Goal: Transaction & Acquisition: Purchase product/service

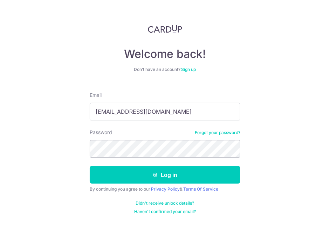
type input "yellowtrain@protonmail.com"
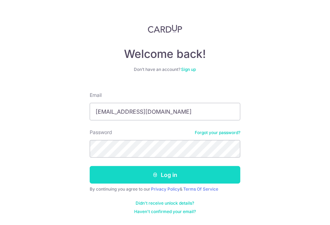
click at [153, 173] on icon "submit" at bounding box center [156, 175] width 6 height 6
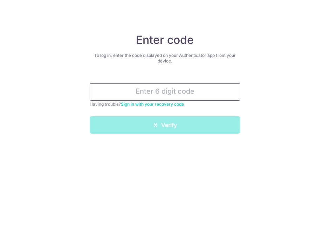
click at [175, 94] on input "text" at bounding box center [165, 92] width 151 height 18
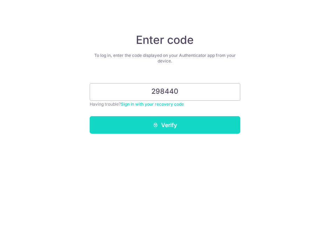
type input "298440"
click at [162, 124] on button "Verify" at bounding box center [165, 125] width 151 height 18
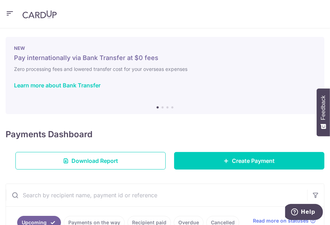
click at [15, 1] on header at bounding box center [165, 14] width 330 height 28
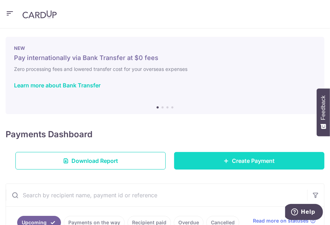
click at [253, 163] on span "Create Payment" at bounding box center [254, 160] width 43 height 8
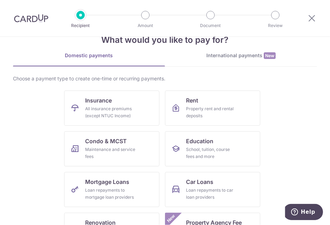
scroll to position [39, 0]
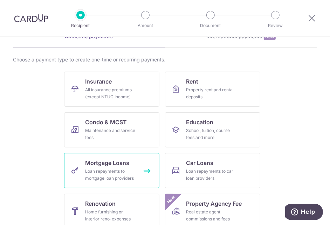
click at [121, 156] on link "Mortgage Loans Loan repayments to mortgage loan providers" at bounding box center [111, 170] width 95 height 35
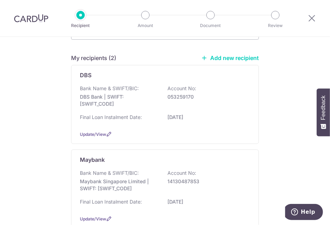
scroll to position [78, 0]
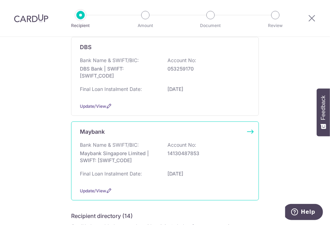
click at [139, 158] on p "Maybank Singapore Limited | SWIFT: [SWIFT_CODE]" at bounding box center [119, 157] width 79 height 14
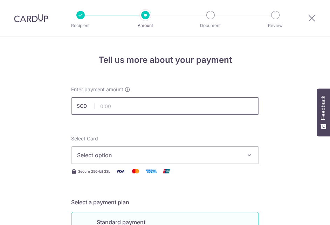
click at [219, 107] on input "text" at bounding box center [165, 106] width 188 height 18
click at [37, 22] on img at bounding box center [31, 18] width 34 height 8
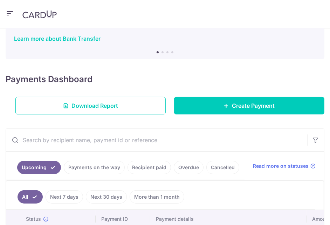
scroll to position [117, 0]
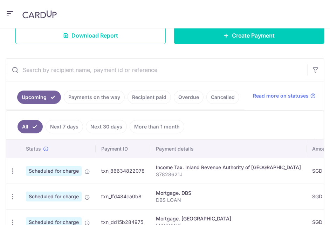
click at [153, 98] on link "Recipient paid" at bounding box center [150, 97] width 44 height 13
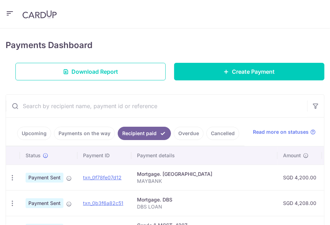
scroll to position [78, 0]
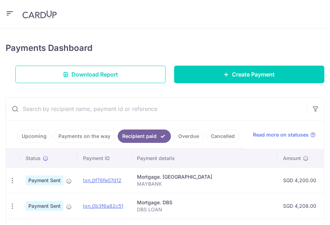
click at [15, 32] on div "× Pause Schedule Pause all future payments in this series Pause just this one p…" at bounding box center [165, 126] width 330 height 196
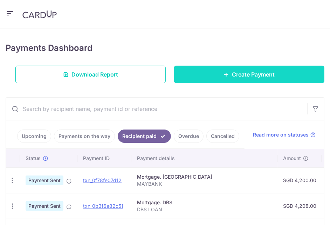
click at [209, 76] on link "Create Payment" at bounding box center [249, 75] width 151 height 18
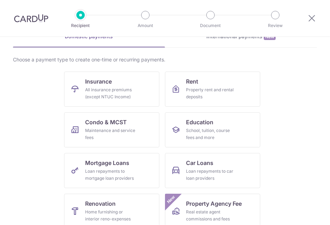
scroll to position [78, 0]
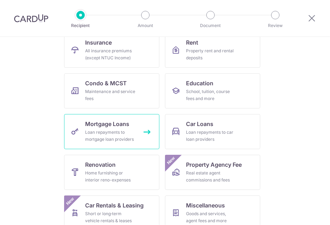
click at [117, 120] on span "Mortgage Loans" at bounding box center [107, 124] width 44 height 8
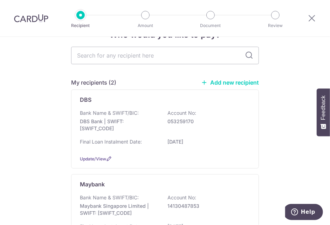
scroll to position [39, 0]
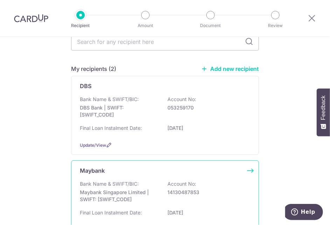
click at [131, 170] on div "Maybank" at bounding box center [161, 170] width 162 height 8
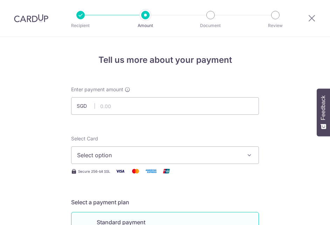
click at [115, 111] on input "text" at bounding box center [165, 106] width 188 height 18
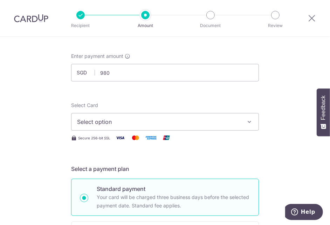
scroll to position [78, 0]
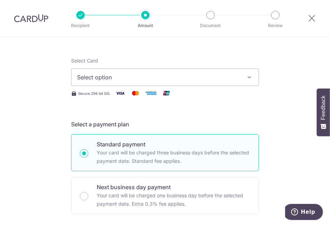
type input "980.00"
click at [122, 79] on span "Select option" at bounding box center [158, 77] width 163 height 8
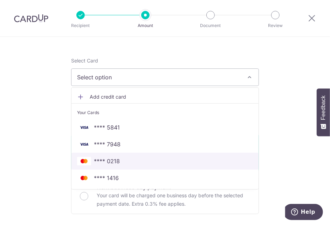
click at [102, 158] on span "**** 0218" at bounding box center [107, 161] width 26 height 8
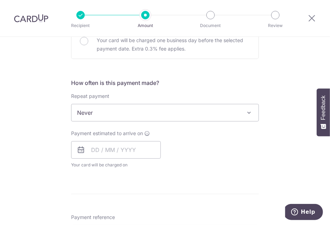
scroll to position [234, 0]
click at [250, 114] on span at bounding box center [249, 112] width 8 height 8
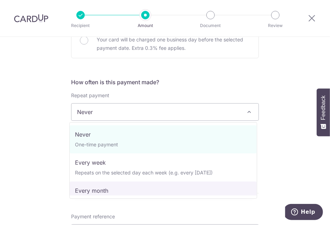
select select "3"
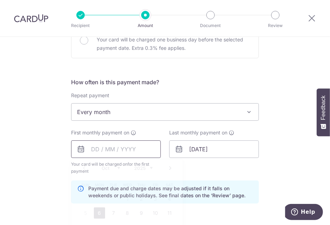
click at [114, 153] on input "text" at bounding box center [116, 149] width 90 height 18
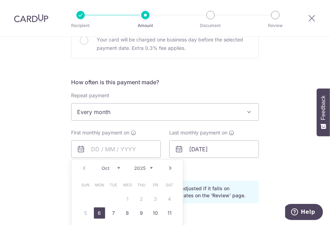
click at [96, 216] on link "6" at bounding box center [99, 212] width 11 height 11
type input "[DATE]"
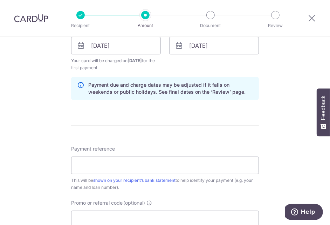
scroll to position [351, 0]
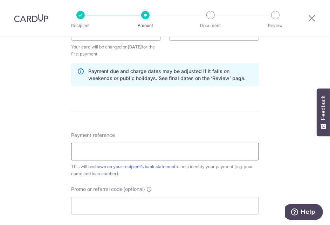
click at [123, 152] on input "Payment reference" at bounding box center [165, 152] width 188 height 18
type input "MAYBANK - SCB DEBIT"
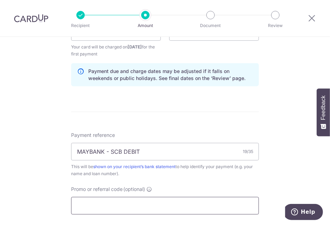
click at [104, 209] on input "Promo or referral code (optional)" at bounding box center [165, 206] width 188 height 18
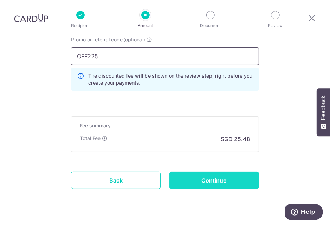
scroll to position [507, 0]
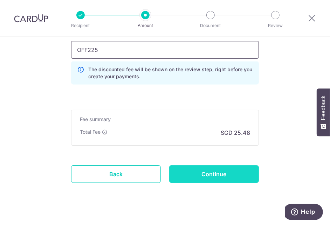
type input "OFF225"
click at [212, 173] on input "Continue" at bounding box center [214, 174] width 90 height 18
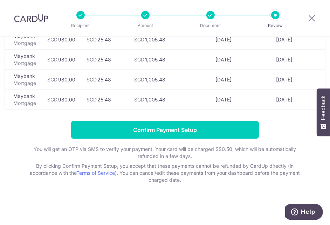
scroll to position [246, 0]
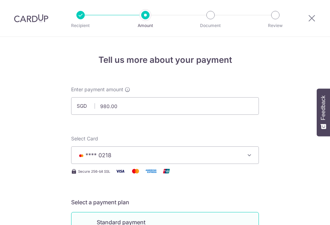
click at [134, 107] on input "980.00" at bounding box center [165, 106] width 188 height 18
type input "978.00"
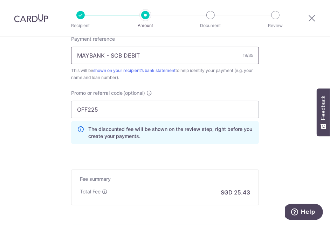
scroll to position [429, 0]
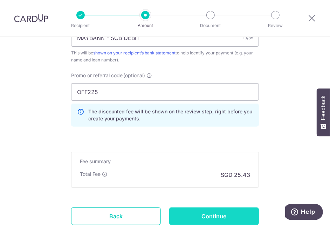
click at [229, 218] on input "Continue" at bounding box center [214, 216] width 90 height 18
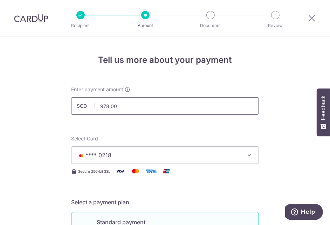
click at [139, 101] on input "978.00" at bounding box center [165, 106] width 188 height 18
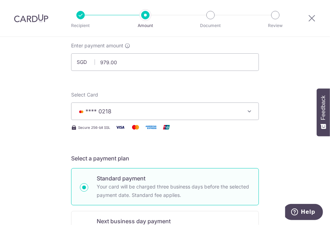
scroll to position [39, 0]
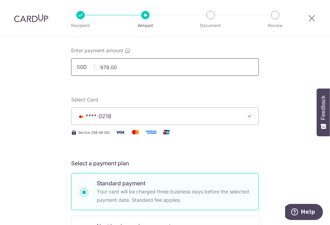
drag, startPoint x: 125, startPoint y: 71, endPoint x: 95, endPoint y: 73, distance: 30.2
click at [95, 73] on input "979.00" at bounding box center [165, 67] width 188 height 18
type input "980.00"
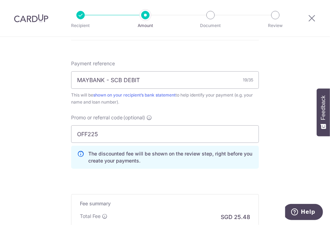
scroll to position [429, 0]
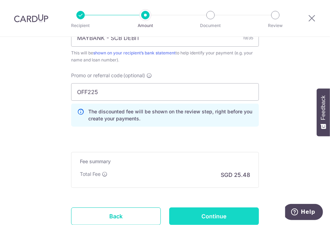
click at [217, 212] on input "Continue" at bounding box center [214, 216] width 90 height 18
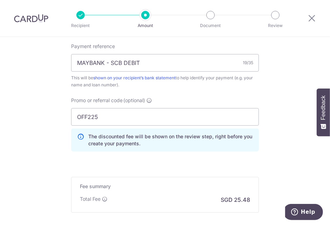
scroll to position [381, 0]
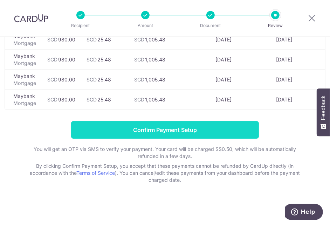
scroll to position [246, 0]
click at [160, 128] on input "Confirm Payment Setup" at bounding box center [165, 130] width 188 height 18
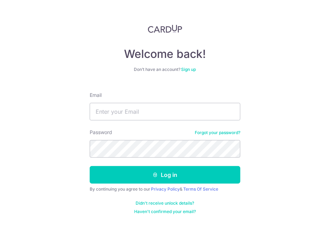
type input "e"
type input "[EMAIL_ADDRESS][DOMAIN_NAME]"
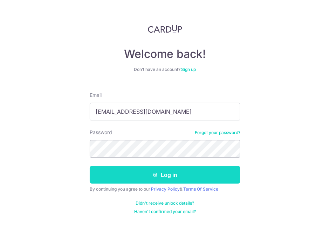
click at [143, 176] on button "Log in" at bounding box center [165, 175] width 151 height 18
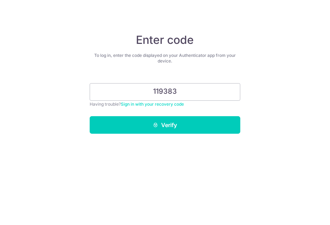
type input "119383"
click at [152, 120] on button "Verify" at bounding box center [165, 125] width 151 height 18
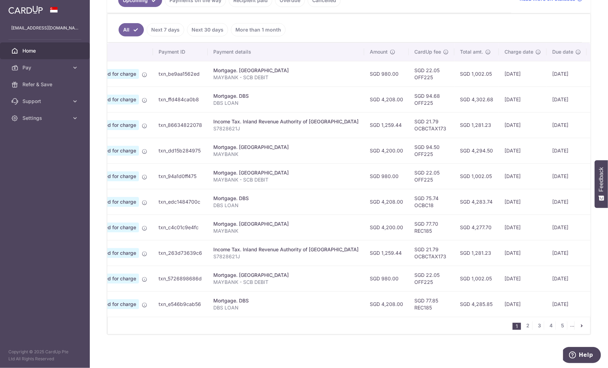
scroll to position [0, 67]
